Goal: Information Seeking & Learning: Learn about a topic

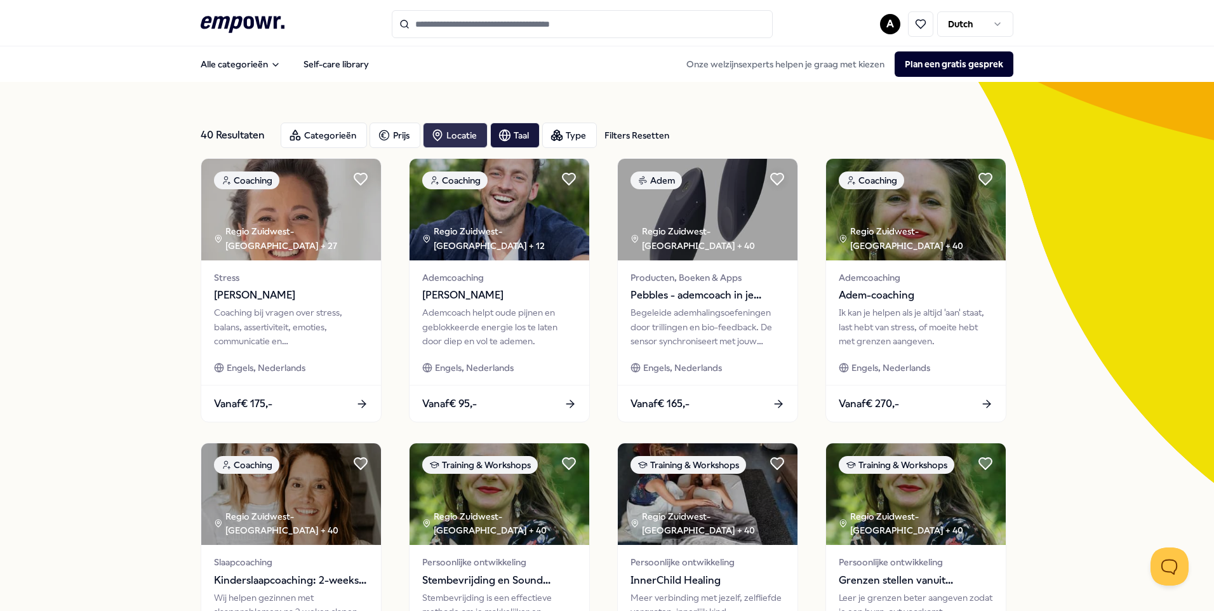
click at [461, 133] on div "Locatie" at bounding box center [455, 135] width 65 height 25
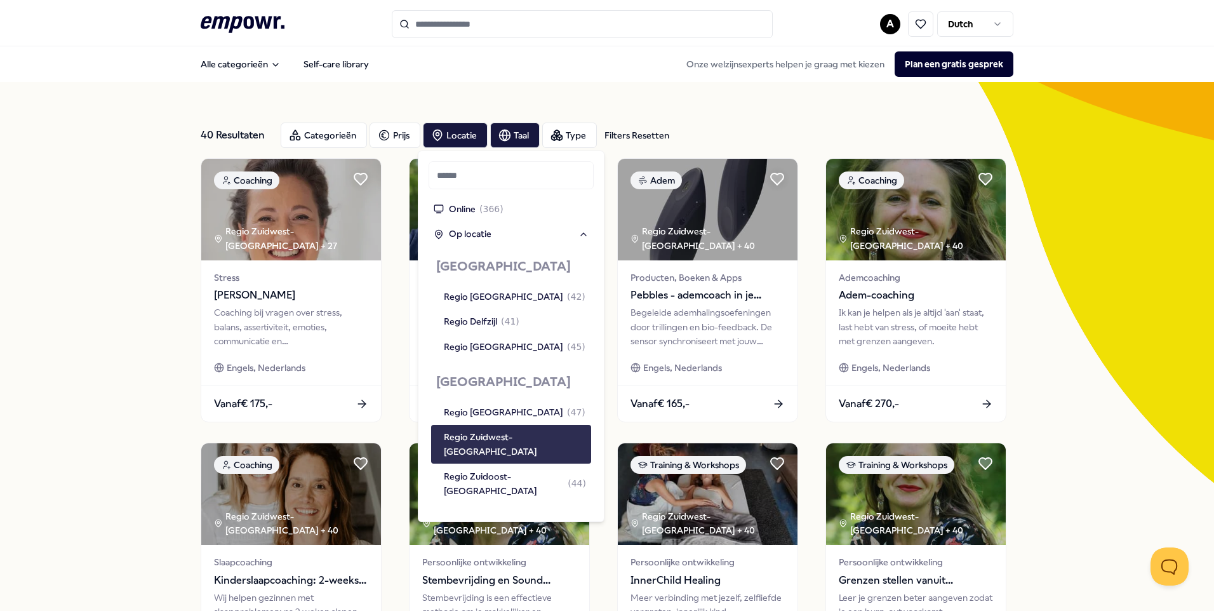
click at [485, 440] on div "Regio Zuidwest-[GEOGRAPHIC_DATA]" at bounding box center [515, 444] width 142 height 29
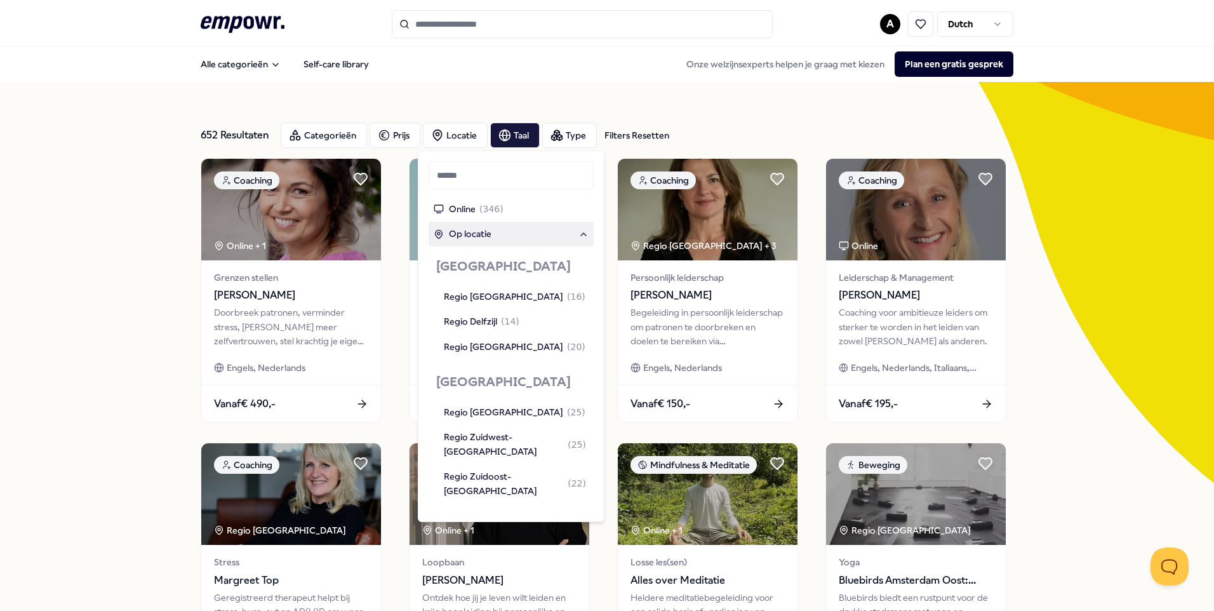
click at [478, 234] on span "Op locatie" at bounding box center [470, 234] width 43 height 14
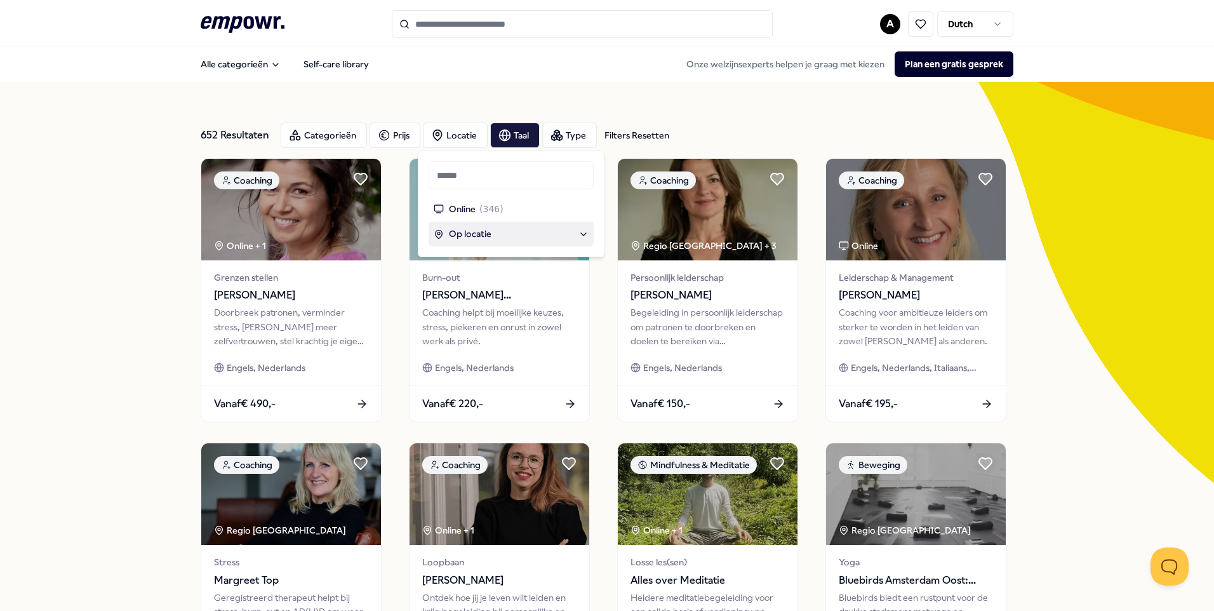
click at [574, 234] on div "Op locatie" at bounding box center [511, 234] width 155 height 14
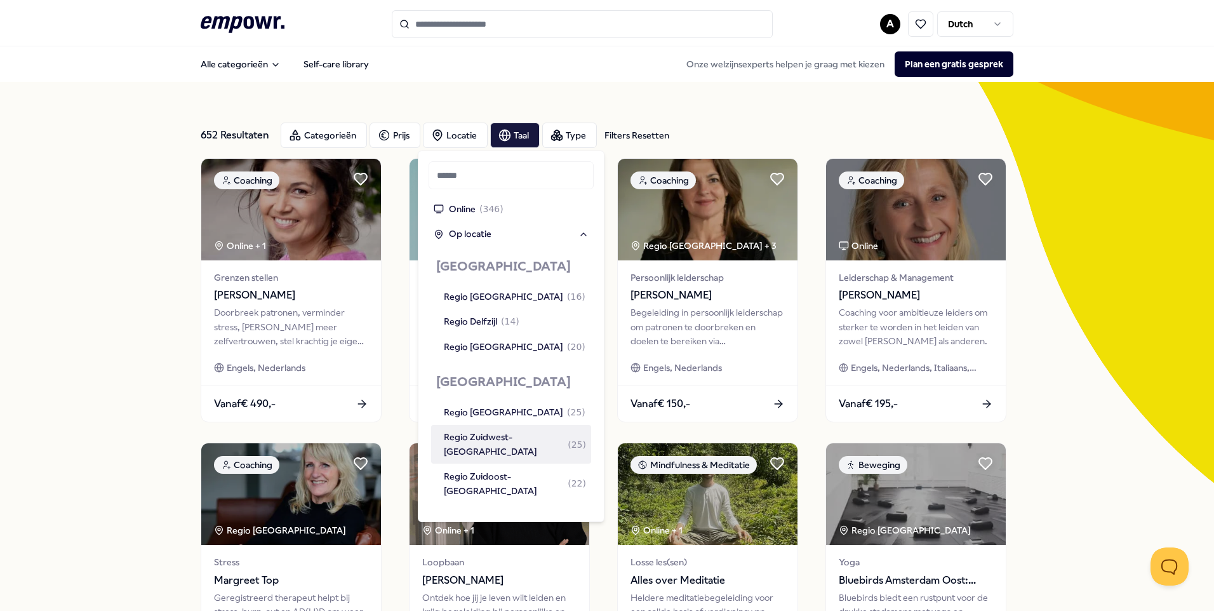
click at [479, 444] on div "Regio Zuidwest-[GEOGRAPHIC_DATA] ( 25 )" at bounding box center [515, 444] width 142 height 29
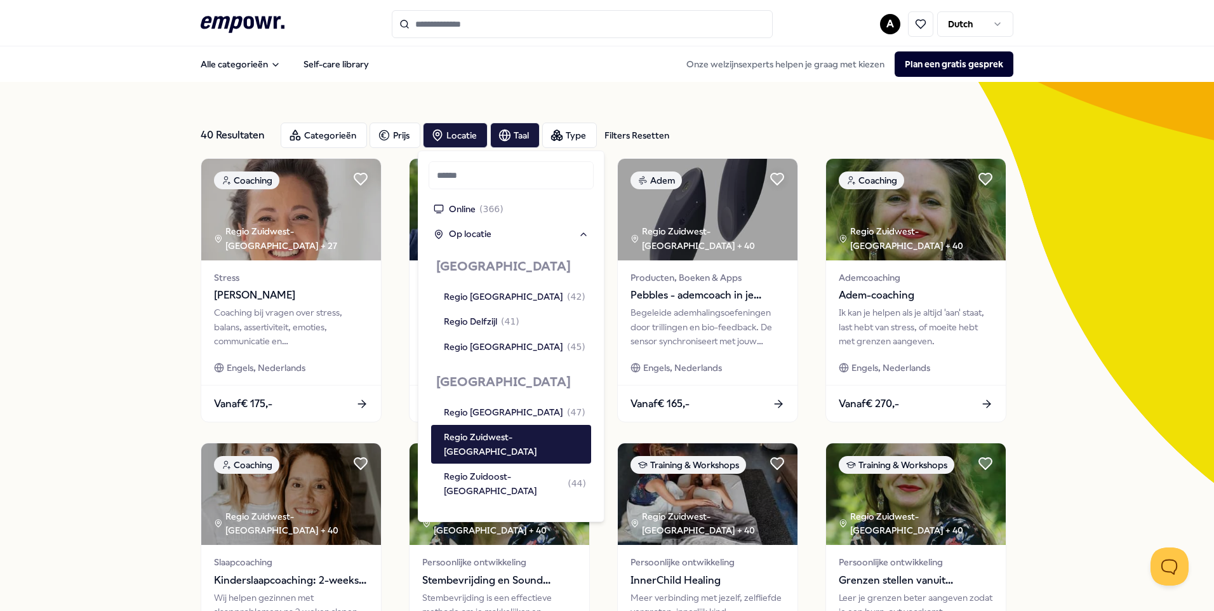
click at [77, 286] on div "40 Resultaten Filters Resetten Categorieën Prijs Locatie Taal Type Filters Rese…" at bounding box center [607, 577] width 1214 height 991
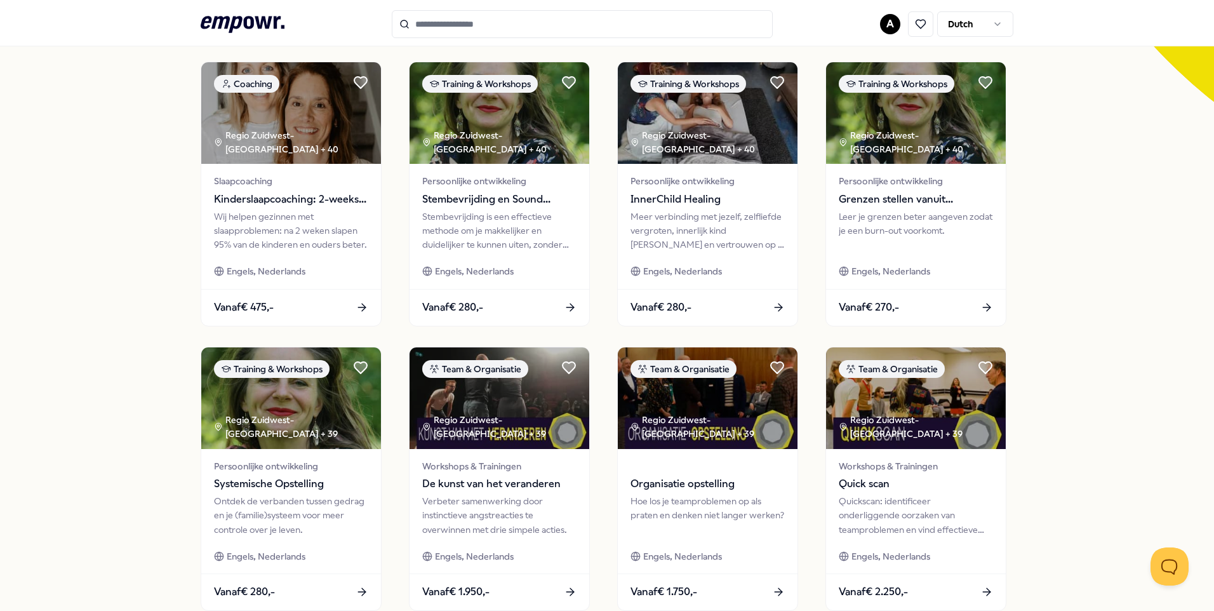
scroll to position [508, 0]
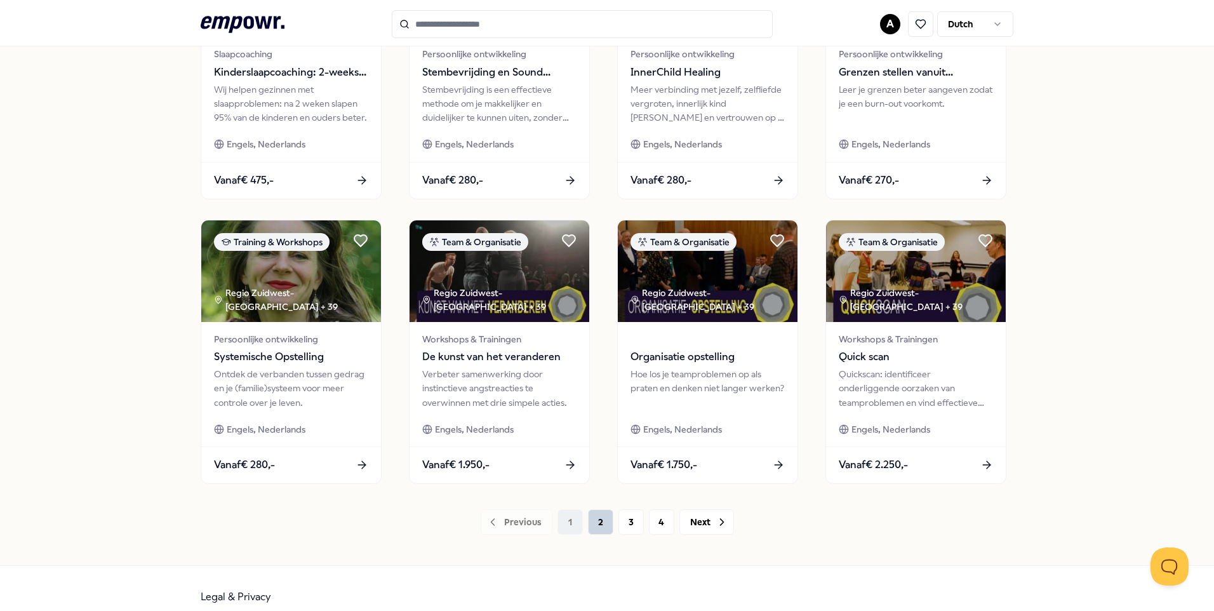
click at [593, 524] on button "2" at bounding box center [600, 521] width 25 height 25
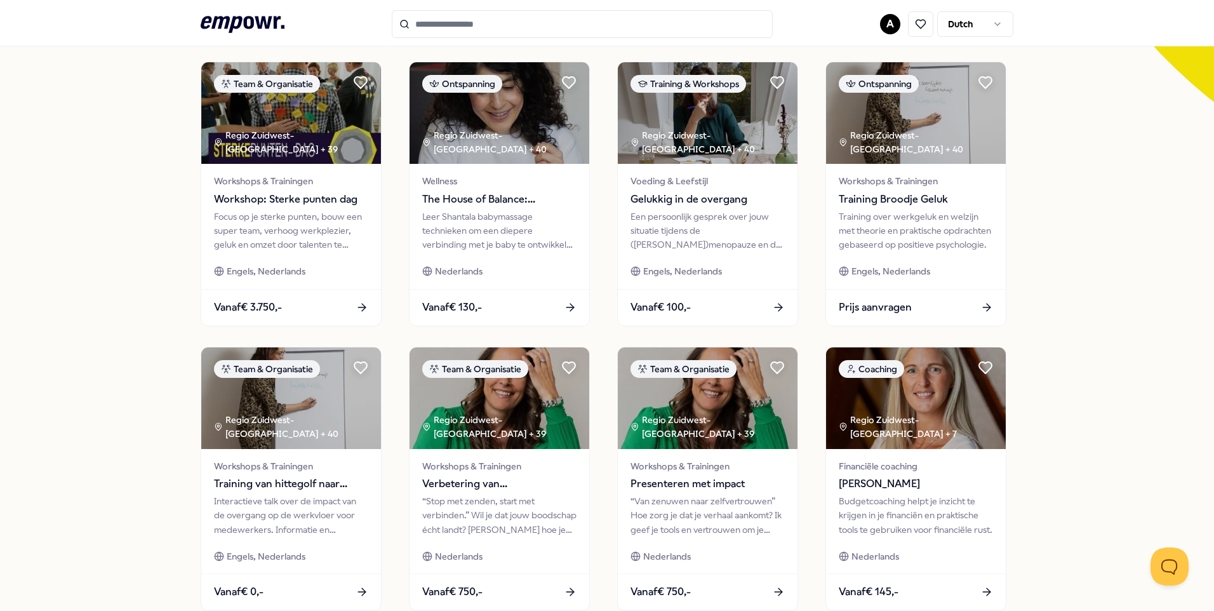
scroll to position [191, 0]
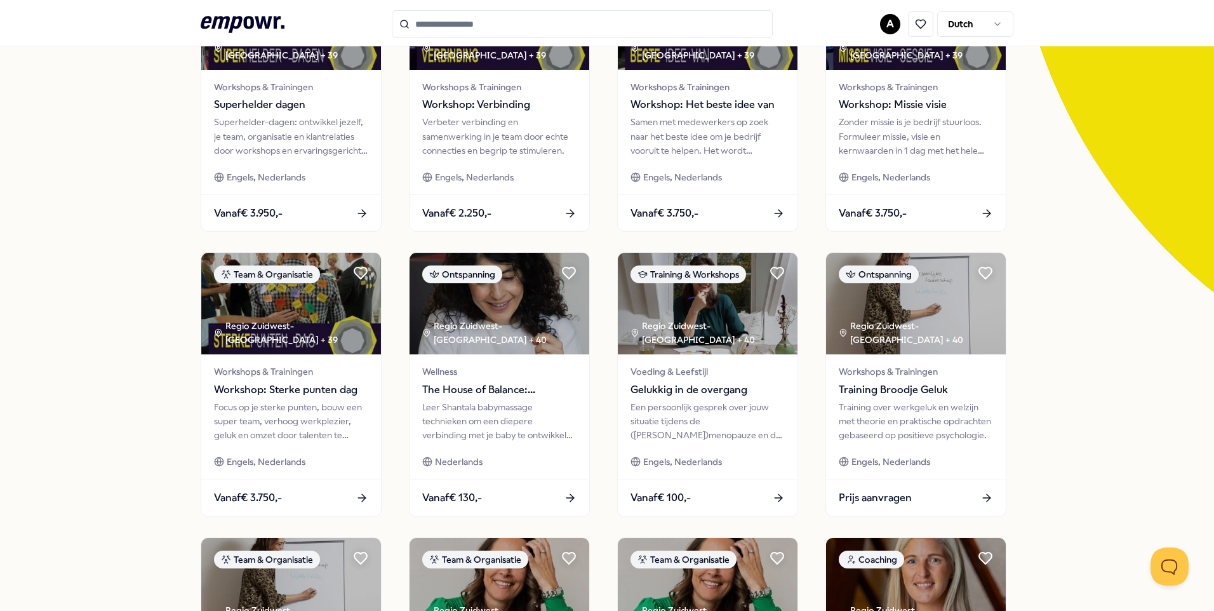
click at [446, 20] on input "Search for products, categories or subcategories" at bounding box center [582, 24] width 381 height 28
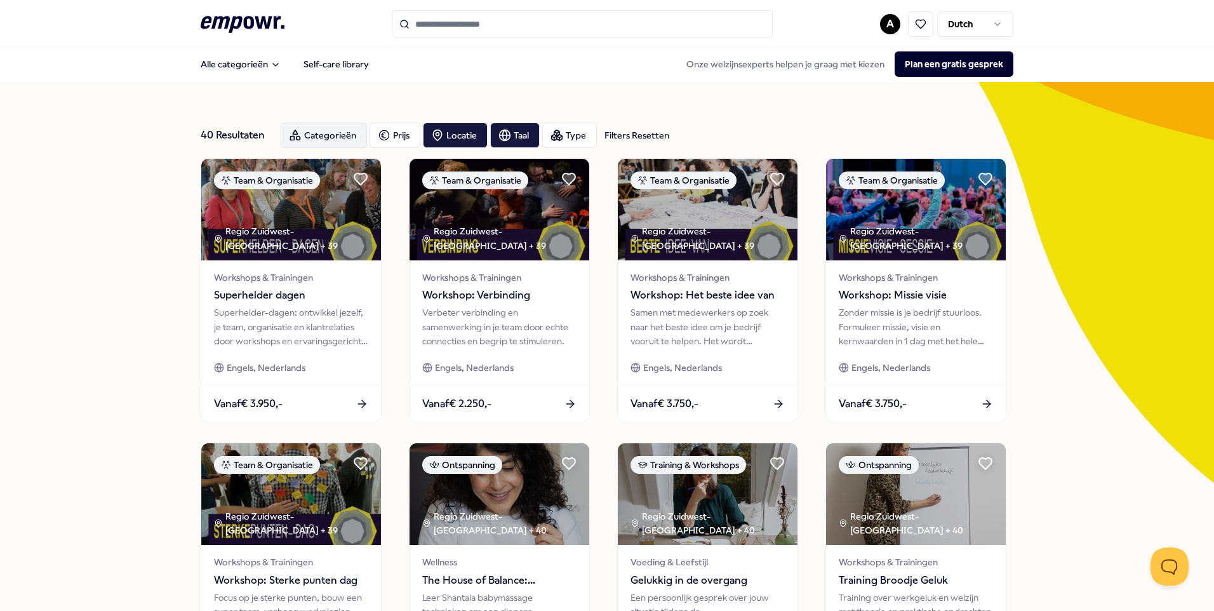
click at [313, 130] on div "Categorieën" at bounding box center [324, 135] width 86 height 25
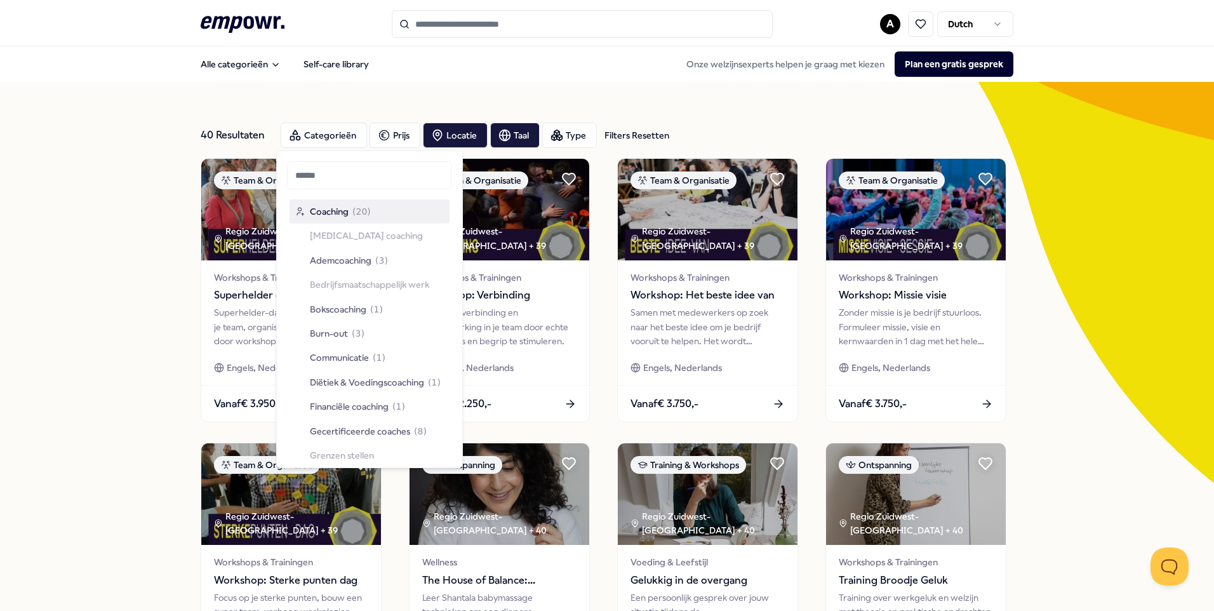
click at [393, 93] on div "40 Resultaten Filters Resetten Categorieën Prijs Locatie Taal Type Filters Rese…" at bounding box center [607, 577] width 813 height 991
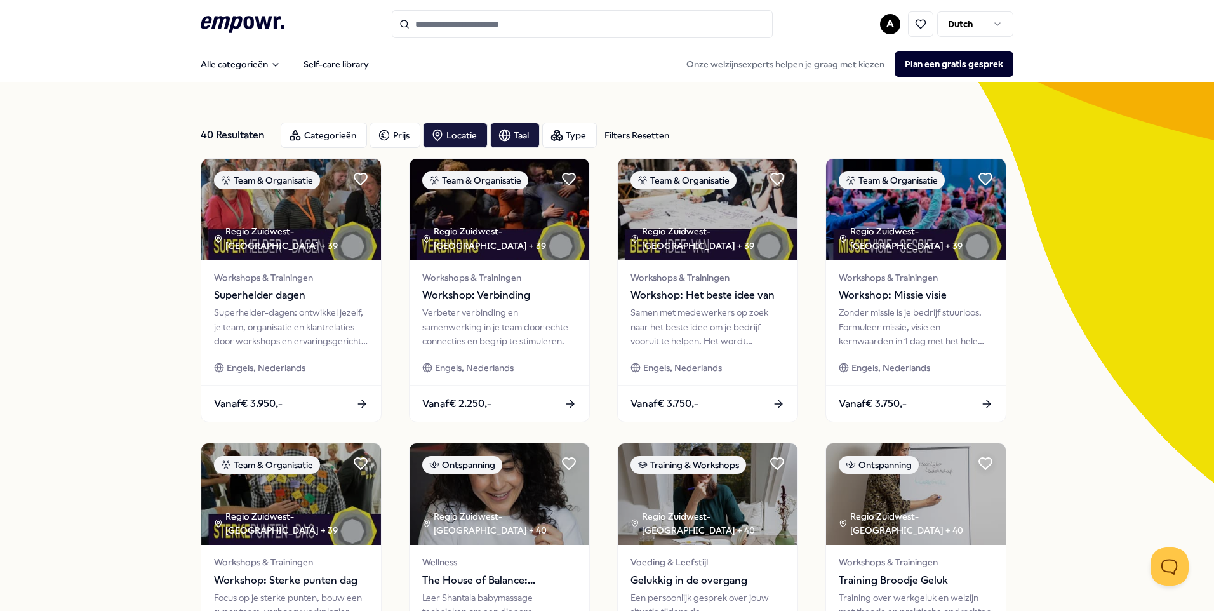
click at [454, 26] on input "Search for products, categories or subcategories" at bounding box center [582, 24] width 381 height 28
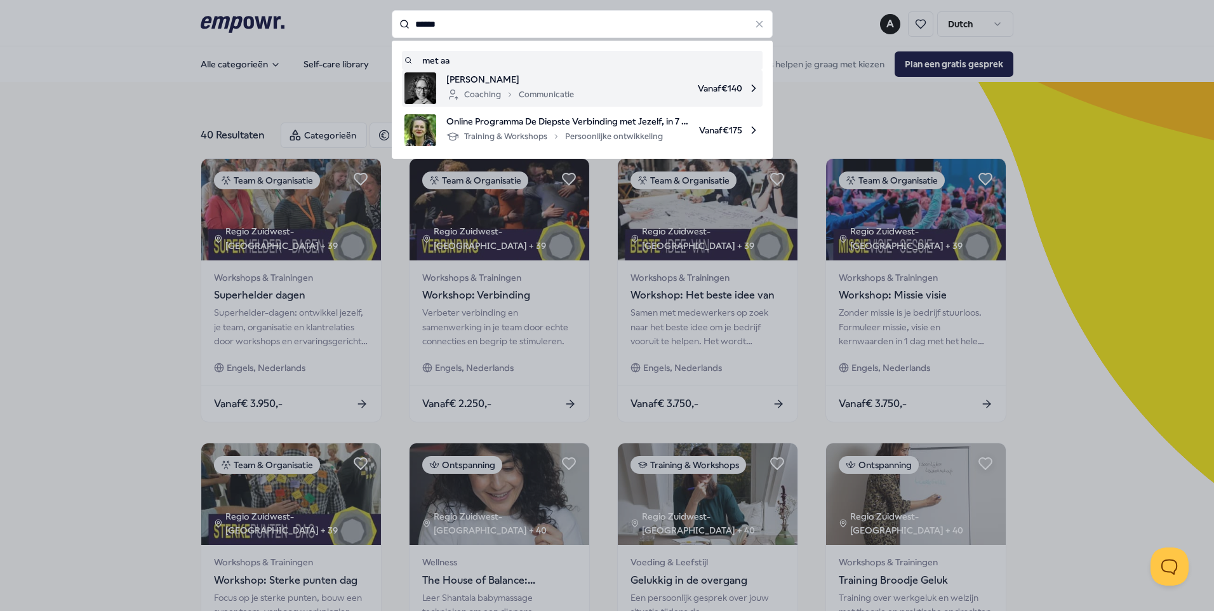
click at [475, 91] on div "Coaching Communicatie" at bounding box center [510, 94] width 128 height 15
type input "******"
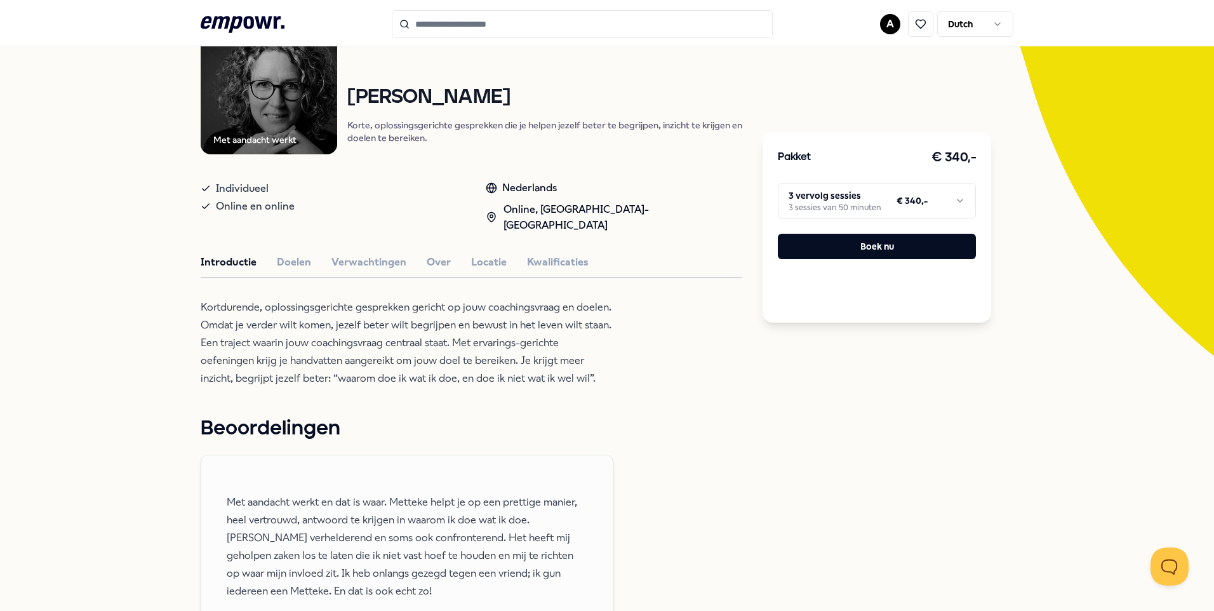
scroll to position [254, 0]
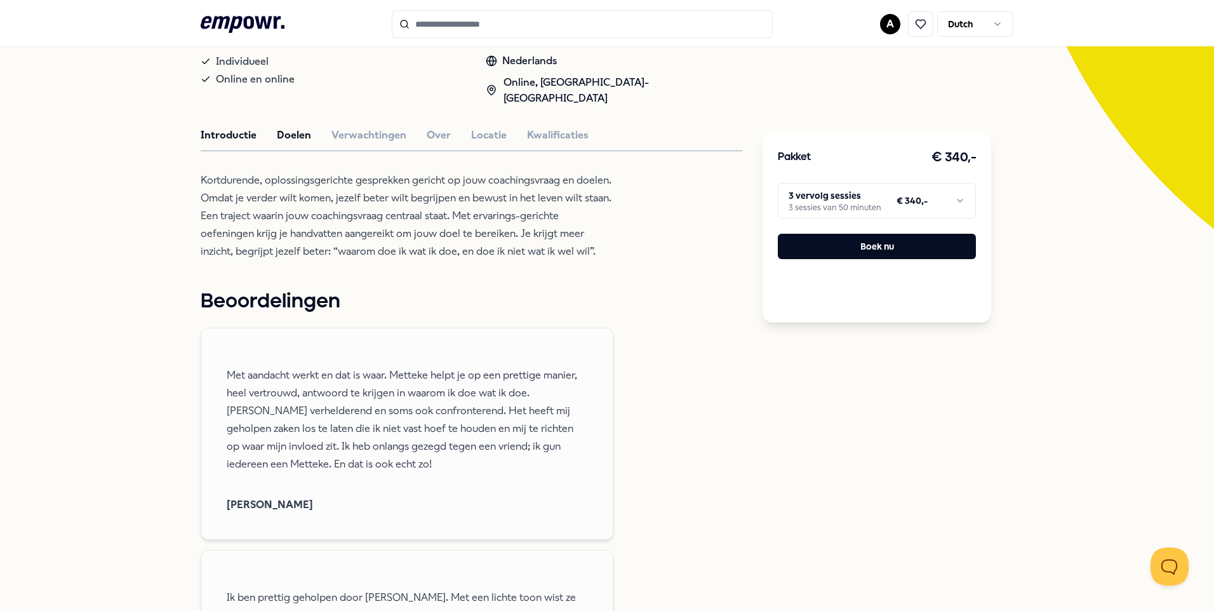
click at [286, 127] on button "Doelen" at bounding box center [294, 135] width 34 height 17
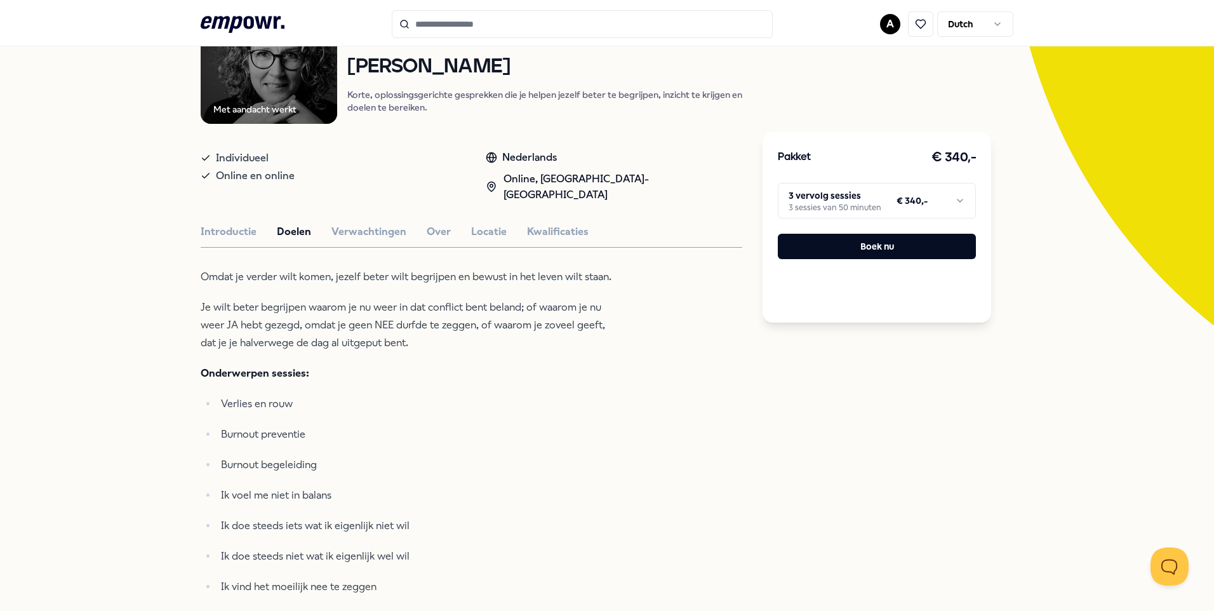
scroll to position [30, 0]
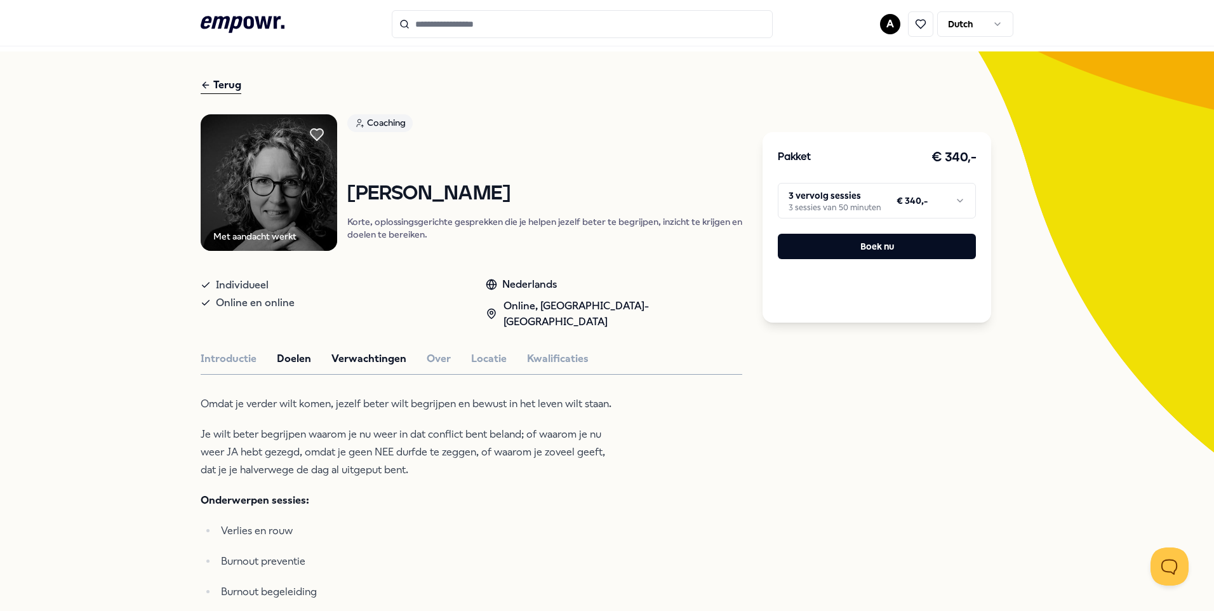
click at [355, 351] on button "Verwachtingen" at bounding box center [369, 359] width 75 height 17
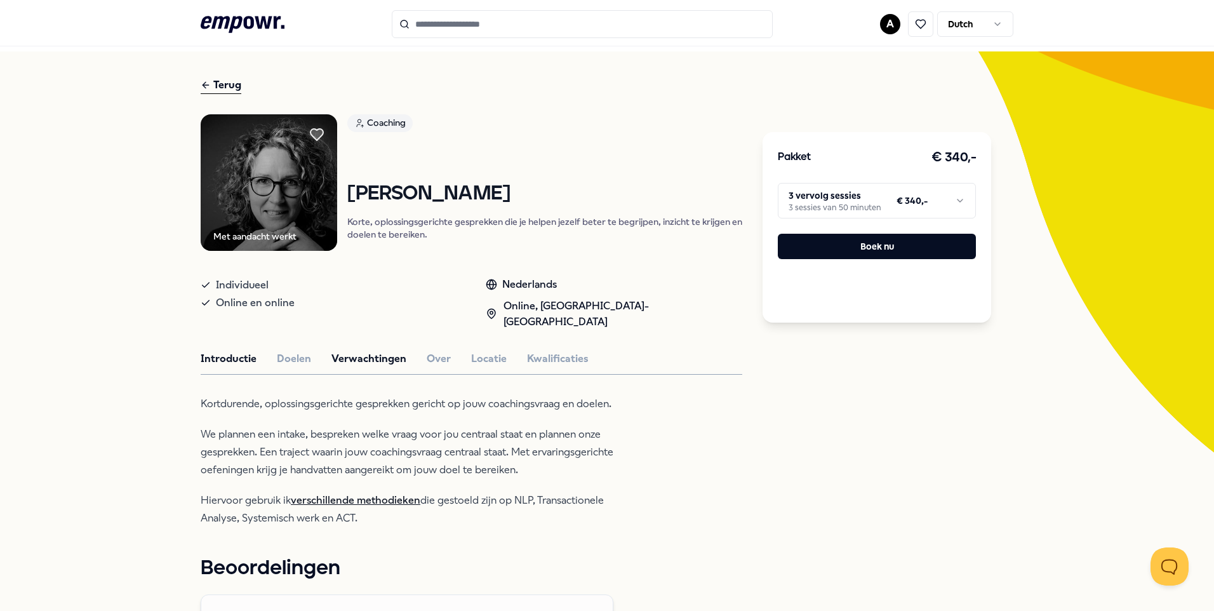
click at [229, 351] on button "Introductie" at bounding box center [229, 359] width 56 height 17
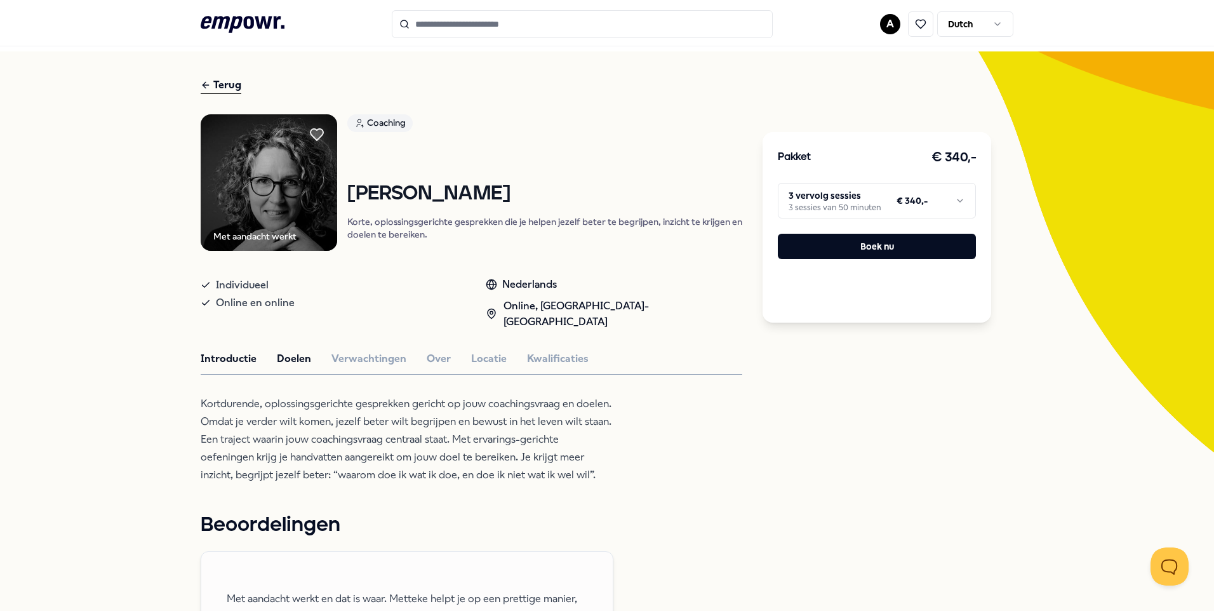
click at [291, 351] on button "Doelen" at bounding box center [294, 359] width 34 height 17
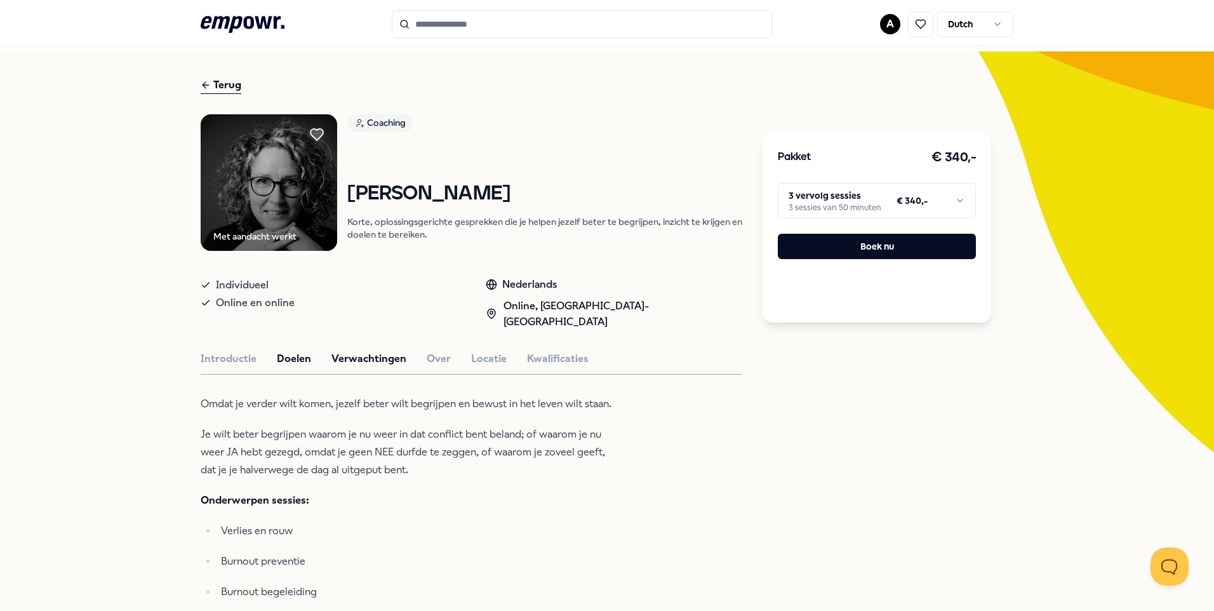
click at [361, 351] on button "Verwachtingen" at bounding box center [369, 359] width 75 height 17
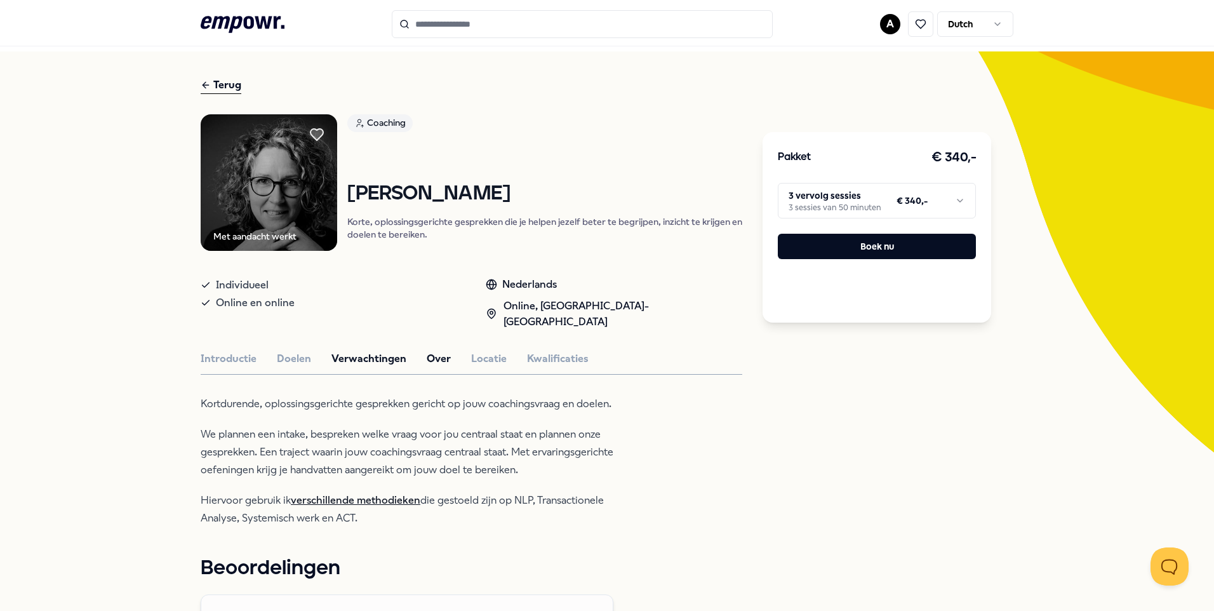
click at [428, 351] on button "Over" at bounding box center [439, 359] width 24 height 17
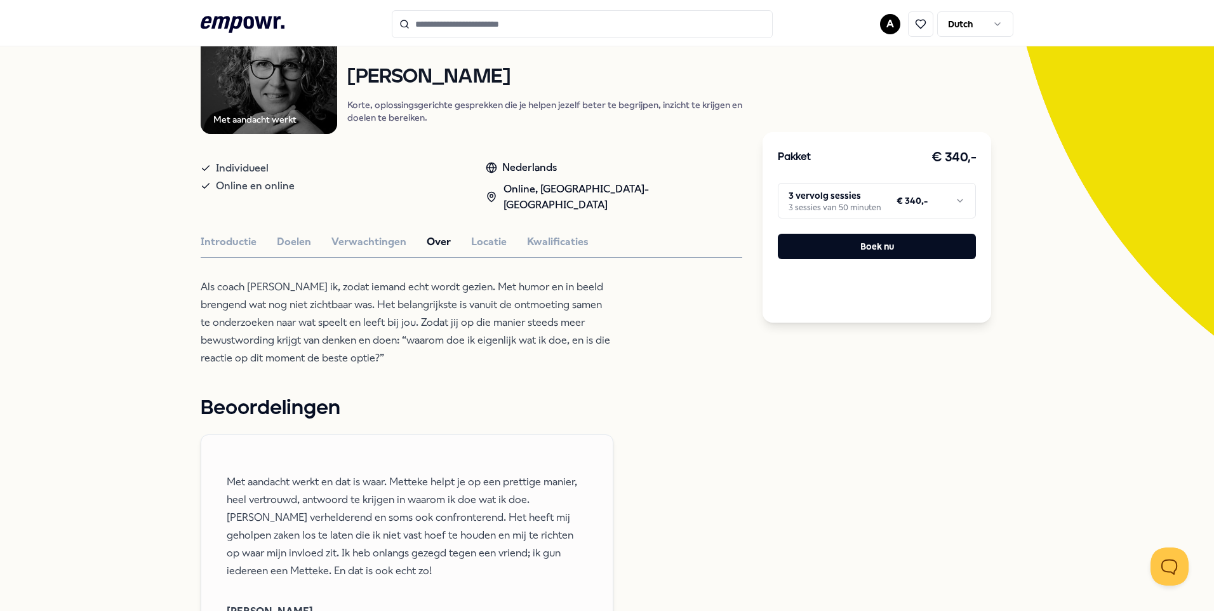
scroll to position [0, 0]
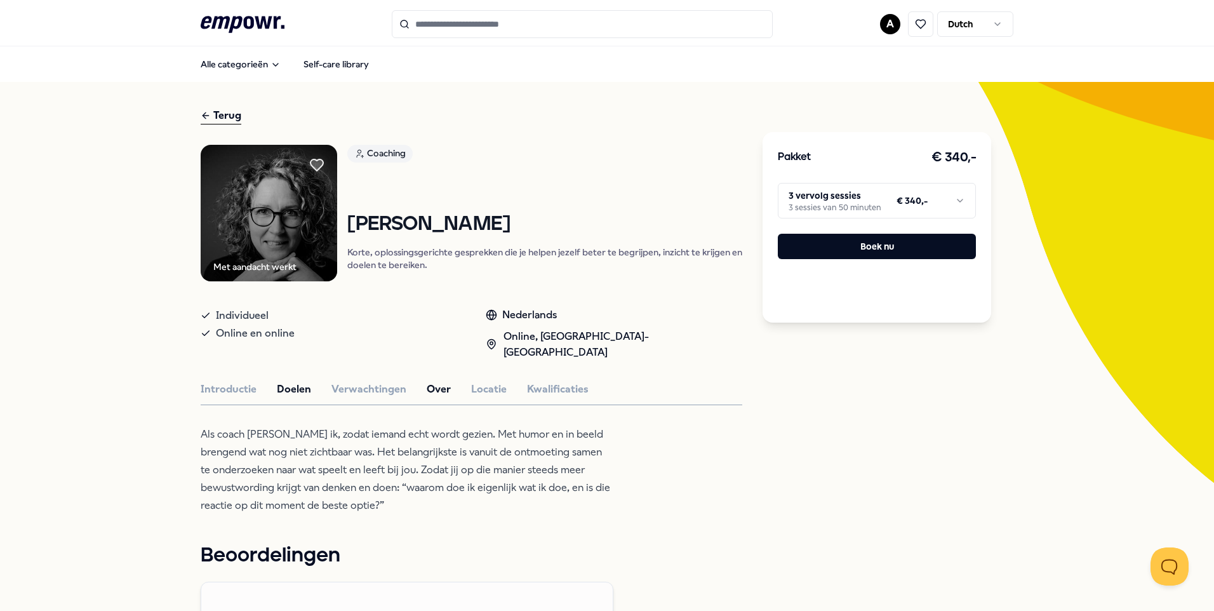
click at [295, 381] on button "Doelen" at bounding box center [294, 389] width 34 height 17
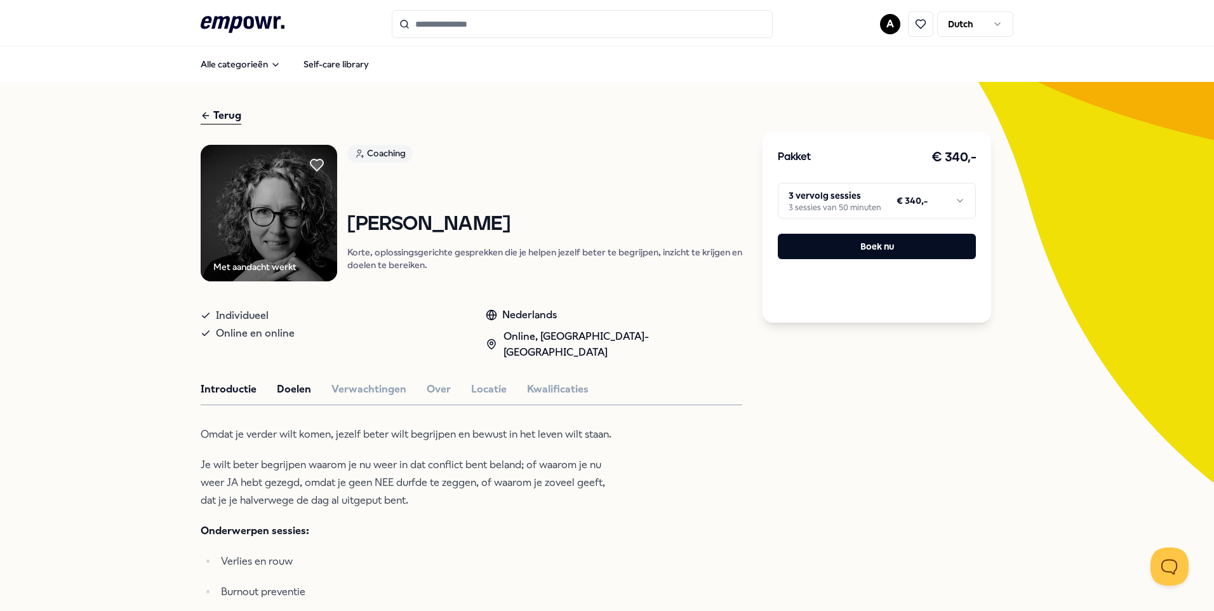
click at [216, 381] on button "Introductie" at bounding box center [229, 389] width 56 height 17
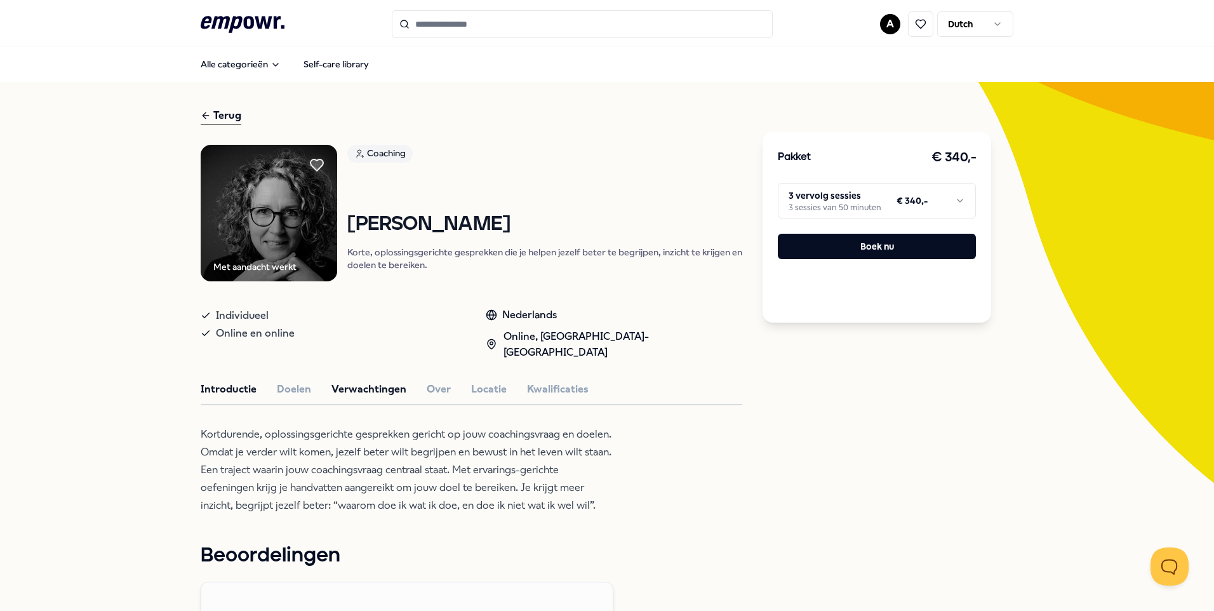
click at [370, 381] on button "Verwachtingen" at bounding box center [369, 389] width 75 height 17
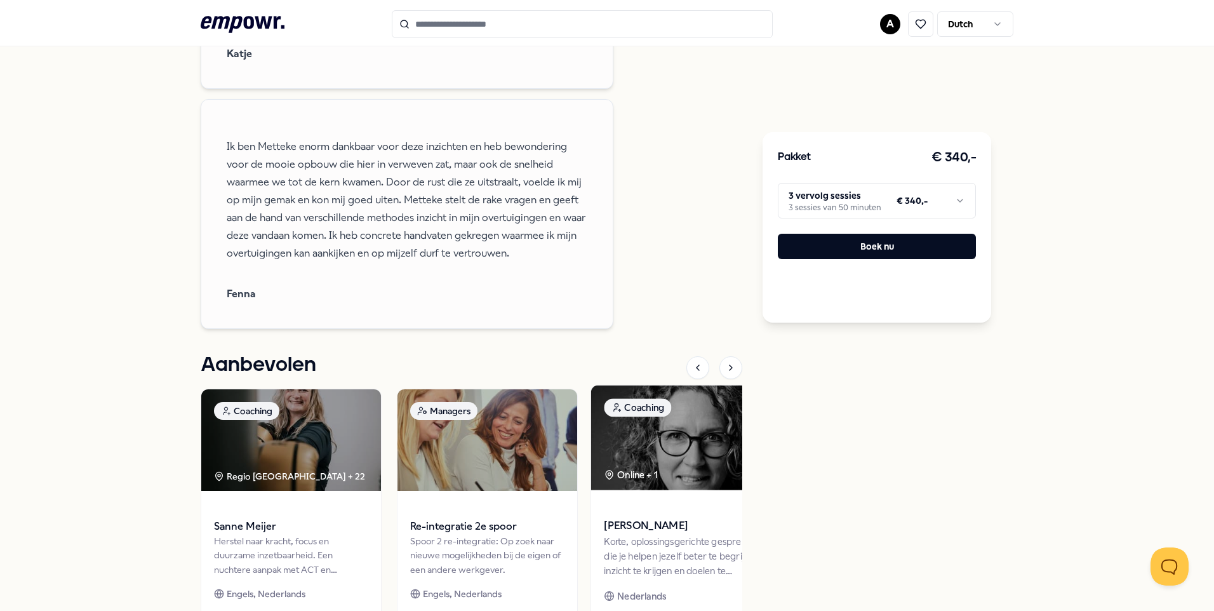
scroll to position [1080, 0]
